Goal: Information Seeking & Learning: Understand process/instructions

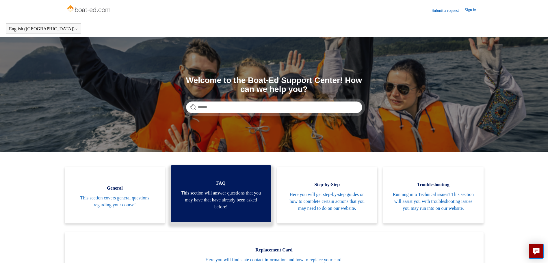
click at [222, 191] on span "This section will answer questions that you may have that have already been ask…" at bounding box center [220, 199] width 83 height 21
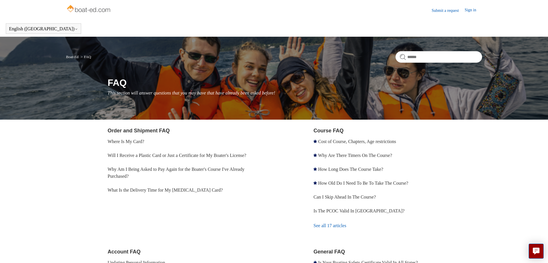
scroll to position [127, 0]
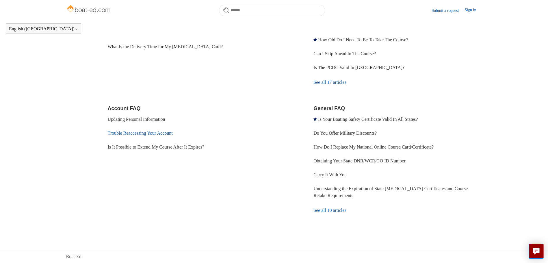
click at [139, 133] on link "Trouble Reaccessing Your Account" at bounding box center [140, 133] width 65 height 5
